Goal: Information Seeking & Learning: Learn about a topic

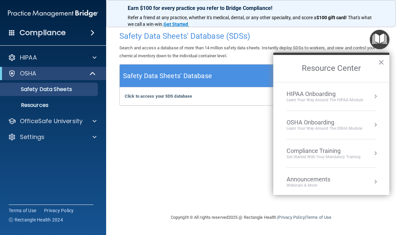
click at [225, 165] on div "Safety Data Sheets' Database (SDSs) Search and access a database of more than 1…" at bounding box center [250, 117] width 263 height 179
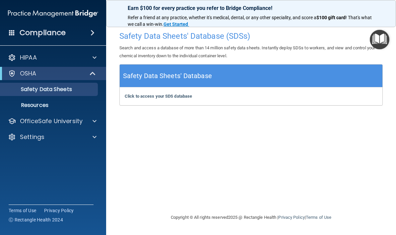
click at [264, 73] on div "Safety Data Sheets' Database" at bounding box center [251, 76] width 262 height 23
click at [267, 82] on div "Safety Data Sheets' Database" at bounding box center [251, 76] width 262 height 23
click at [184, 23] on strong "Get Started" at bounding box center [175, 24] width 25 height 5
click at [99, 71] on div at bounding box center [93, 74] width 16 height 8
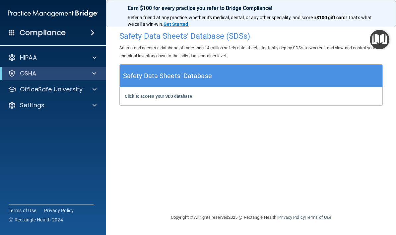
click at [83, 73] on div "OSHA" at bounding box center [44, 74] width 82 height 8
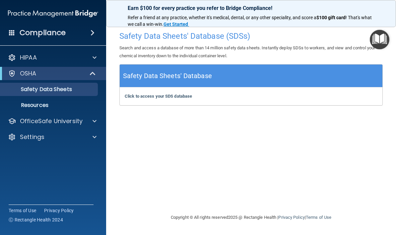
click at [93, 86] on p "Safety Data Sheets" at bounding box center [49, 89] width 90 height 7
click at [96, 77] on div at bounding box center [93, 74] width 16 height 8
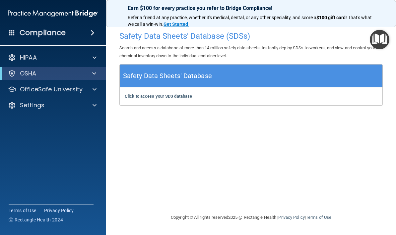
click at [84, 105] on div "Settings" at bounding box center [44, 105] width 82 height 8
click at [97, 77] on div at bounding box center [93, 74] width 16 height 8
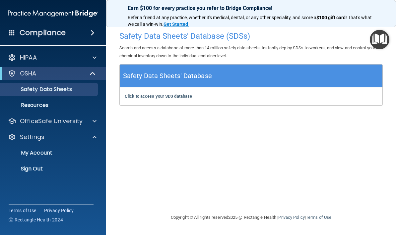
click at [83, 108] on p "Resources" at bounding box center [49, 105] width 90 height 7
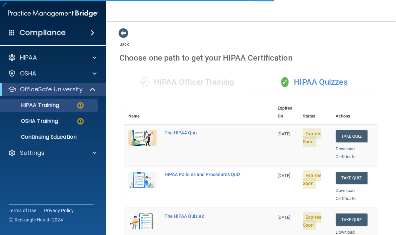
click at [57, 123] on p "OSHA Training" at bounding box center [31, 121] width 54 height 7
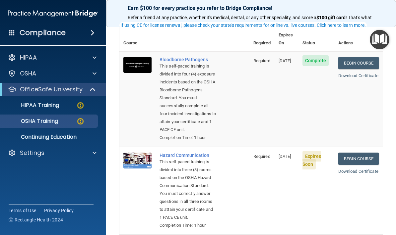
scroll to position [50, 0]
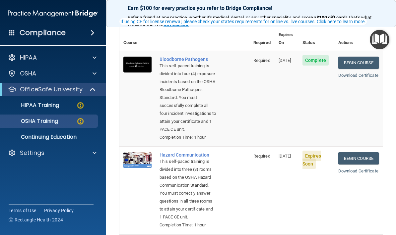
click at [361, 159] on link "Begin Course" at bounding box center [358, 158] width 40 height 12
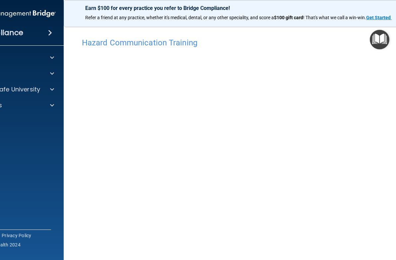
click at [386, 14] on div "Earn $100 for every practice you refer to Bridge Compliance!" at bounding box center [250, 19] width 347 height 11
click at [384, 20] on strong "Get Started" at bounding box center [378, 17] width 25 height 5
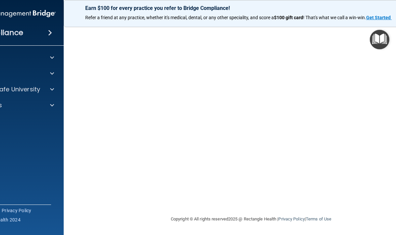
scroll to position [63, 0]
click at [379, 43] on img "Open Resource Center" at bounding box center [380, 40] width 20 height 20
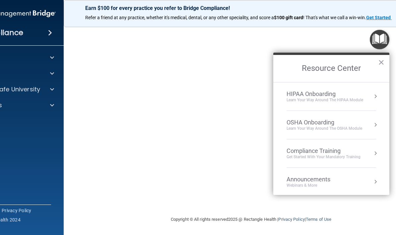
click at [374, 65] on h2 "Resource Center" at bounding box center [331, 68] width 116 height 27
click at [381, 66] on button "×" at bounding box center [381, 62] width 6 height 11
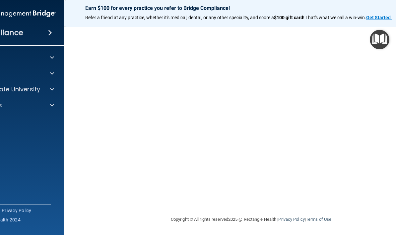
click at [383, 39] on img "Open Resource Center" at bounding box center [380, 40] width 20 height 20
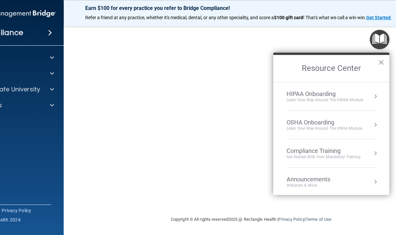
click at [382, 63] on button "×" at bounding box center [381, 62] width 6 height 11
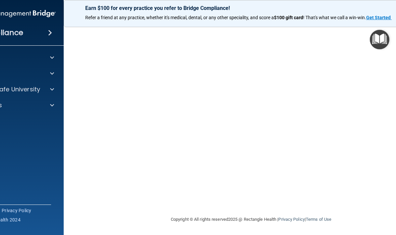
click at [385, 40] on img "Open Resource Center" at bounding box center [380, 40] width 20 height 20
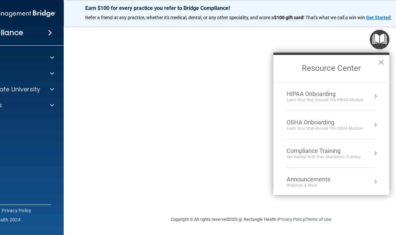
click at [382, 41] on img "Open Resource Center" at bounding box center [380, 40] width 20 height 20
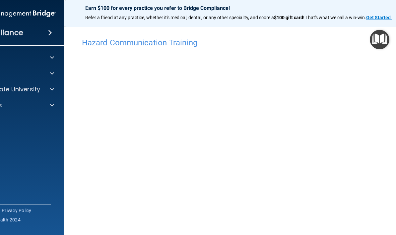
scroll to position [0, 0]
click at [390, 15] on strong "Get Started" at bounding box center [378, 17] width 25 height 5
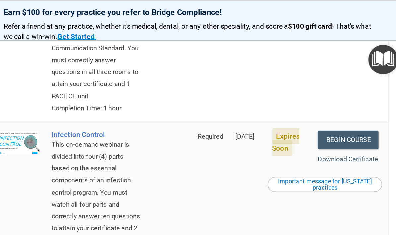
scroll to position [203, 0]
click at [336, 86] on link "Begin Course" at bounding box center [356, 92] width 40 height 12
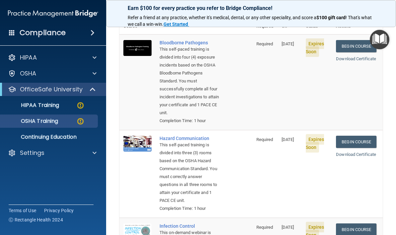
scroll to position [60, 0]
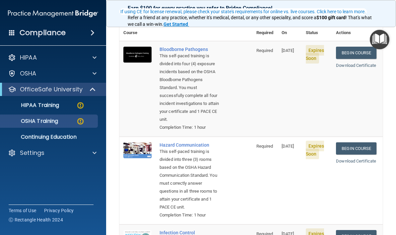
click at [361, 63] on link "Download Certificate" at bounding box center [356, 65] width 40 height 5
click at [365, 159] on link "Download Certificate" at bounding box center [356, 161] width 40 height 5
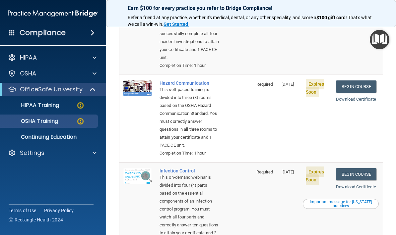
scroll to position [130, 0]
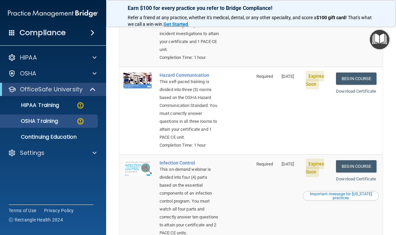
click at [363, 177] on link "Download Certificate" at bounding box center [356, 179] width 40 height 5
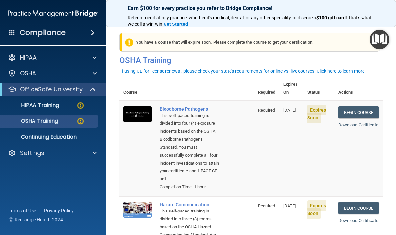
scroll to position [0, 0]
click at [298, 84] on th "Expires On" at bounding box center [291, 89] width 24 height 24
click at [361, 106] on link "Begin Course" at bounding box center [358, 112] width 40 height 12
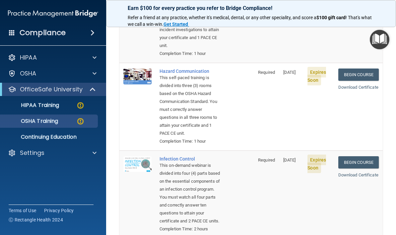
scroll to position [138, 0]
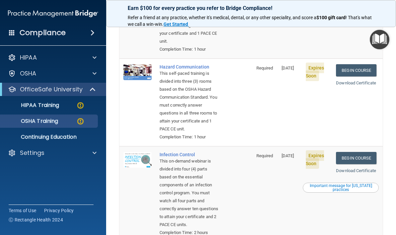
click at [141, 64] on img at bounding box center [137, 72] width 28 height 16
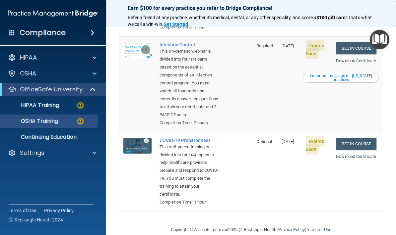
scroll to position [248, 0]
click at [142, 138] on img at bounding box center [137, 146] width 28 height 16
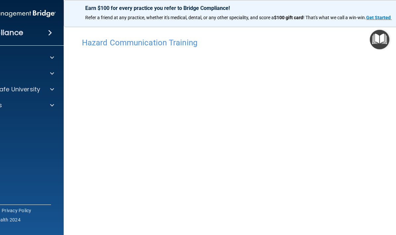
click at [386, 12] on div "Earn $100 for every practice you refer to Bridge Compliance! Refer a friend at …" at bounding box center [251, 13] width 374 height 27
click at [380, 24] on div "Earn $100 for every practice you refer to Bridge Compliance!" at bounding box center [250, 19] width 347 height 11
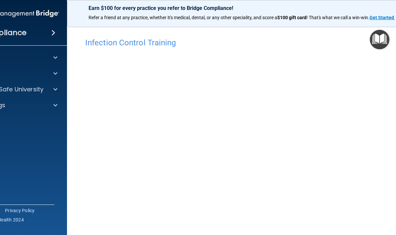
click at [28, 137] on accordion "HIPAA Documents and Policies Report an Incident Business Associates Emergency P…" at bounding box center [14, 98] width 106 height 101
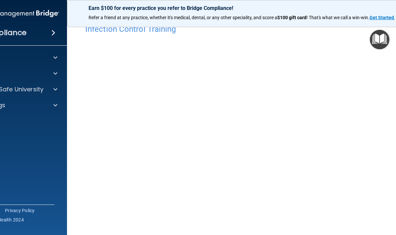
scroll to position [22, 0]
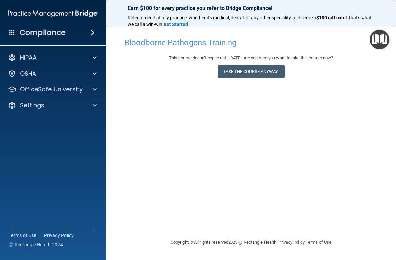
click at [277, 75] on button "Take the course anyway!" at bounding box center [250, 71] width 67 height 12
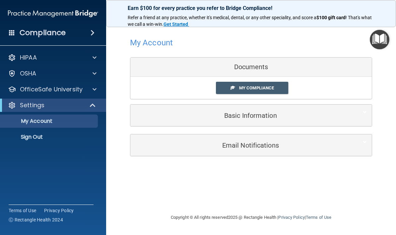
click at [273, 86] on span "My Compliance" at bounding box center [256, 87] width 35 height 5
click at [275, 144] on h5 "Email Notifications" at bounding box center [240, 145] width 211 height 7
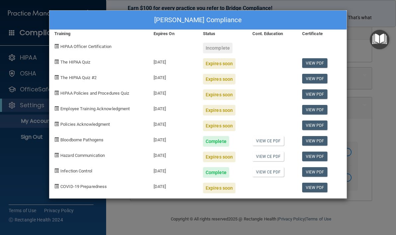
scroll to position [36, 0]
click at [166, 64] on div "09/15/2025" at bounding box center [172, 61] width 49 height 16
click at [365, 74] on div "Lavanya Akula's Compliance Training Expires On Status Cont. Education Certifica…" at bounding box center [198, 117] width 396 height 235
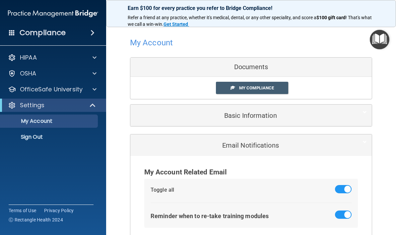
scroll to position [0, 0]
click at [95, 75] on span at bounding box center [94, 74] width 4 height 8
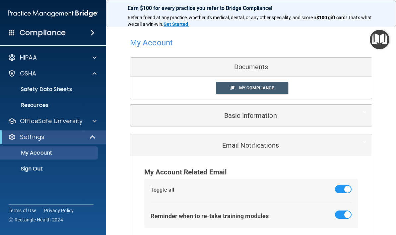
click at [79, 77] on div "OSHA" at bounding box center [44, 74] width 82 height 8
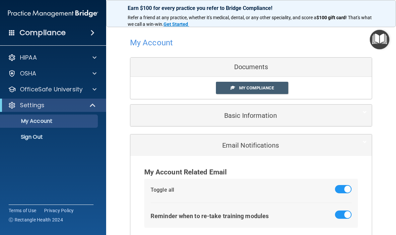
click at [98, 33] on div "Compliance" at bounding box center [53, 33] width 106 height 15
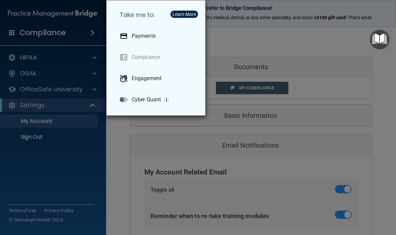
click at [106, 163] on div "Take me to: Payments Compliance Engagement Cyber Quant" at bounding box center [198, 117] width 396 height 235
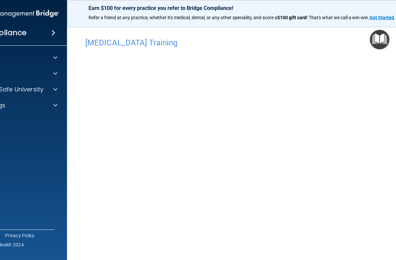
click at [382, 19] on strong "Get Started" at bounding box center [381, 17] width 25 height 5
